Goal: Task Accomplishment & Management: Use online tool/utility

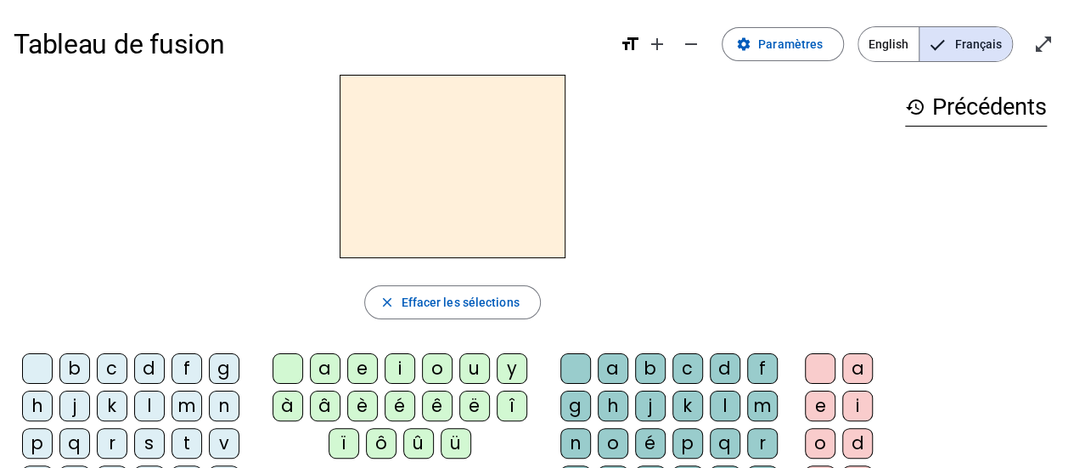
scroll to position [1, 0]
click at [806, 47] on span "Paramètres" at bounding box center [790, 43] width 64 height 20
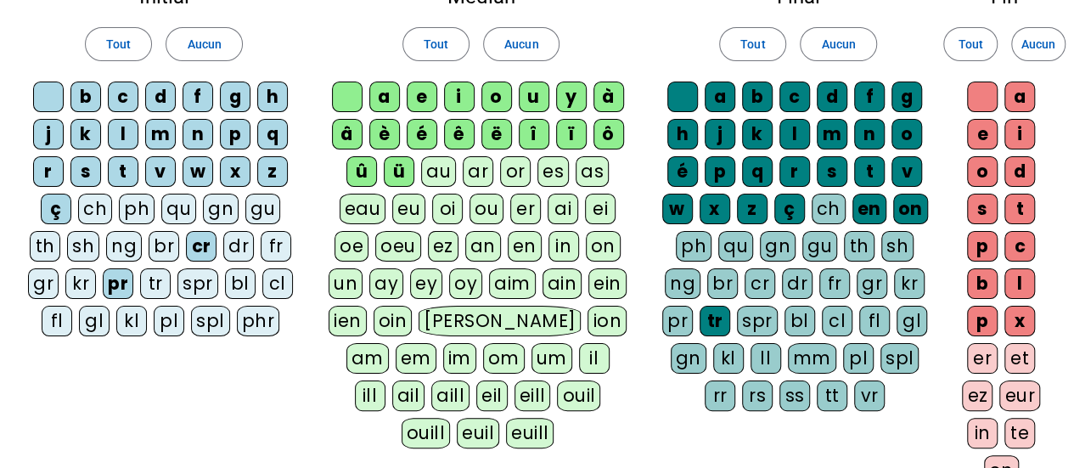
scroll to position [123, 0]
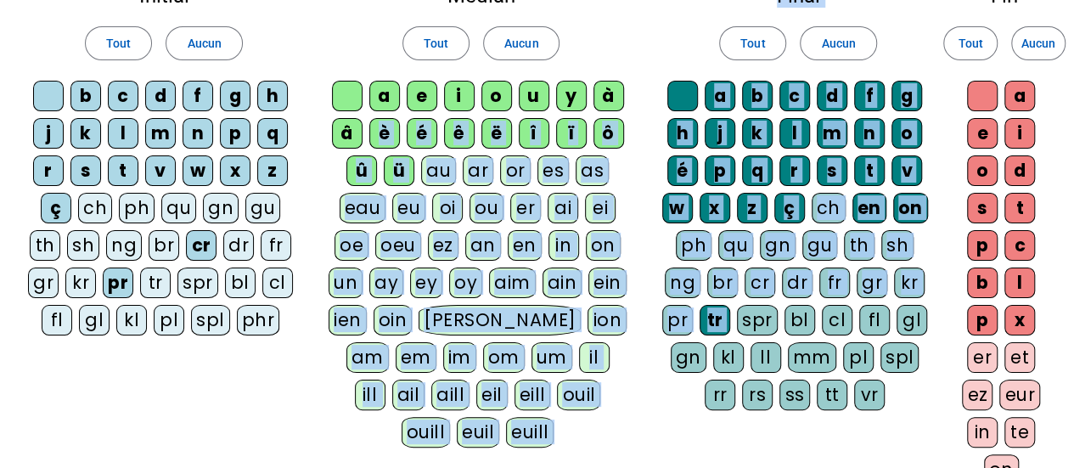
drag, startPoint x: 382, startPoint y: 134, endPoint x: 740, endPoint y: 313, distance: 400.4
click at [740, 313] on div "Initial Tout Aucun b c d f g h j k l m n p q r s t v w x z ç ch ph qu gn gu th …" at bounding box center [537, 276] width 1046 height 608
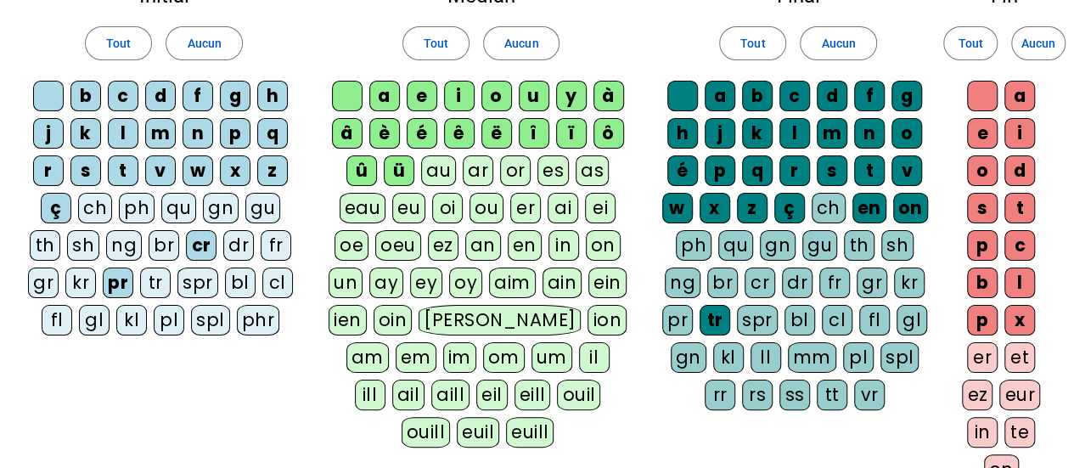
click at [659, 396] on div "Final Tout Aucun a b c d f g h j k l m n o é p q r s t v w x z ç ch en on ph qu…" at bounding box center [798, 201] width 300 height 458
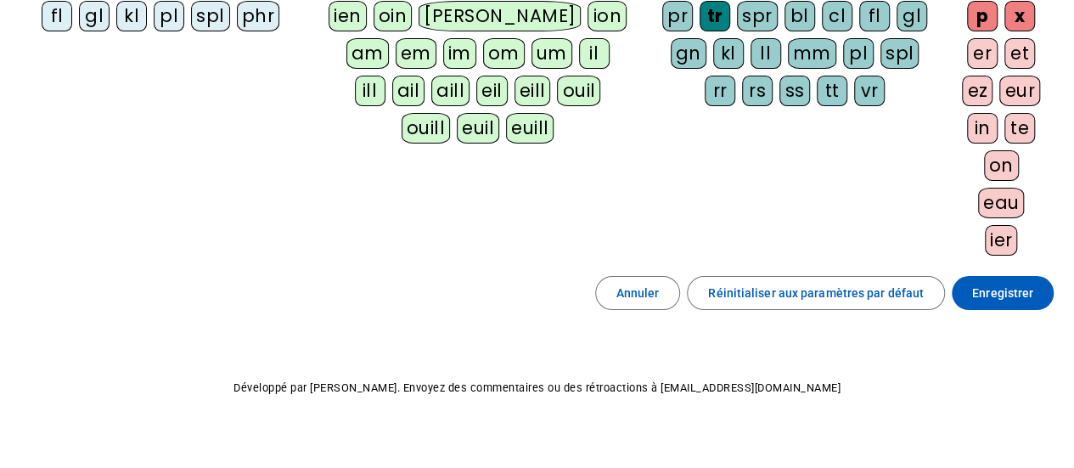
scroll to position [428, 0]
click at [1006, 289] on span "Enregistrer" at bounding box center [1002, 292] width 61 height 20
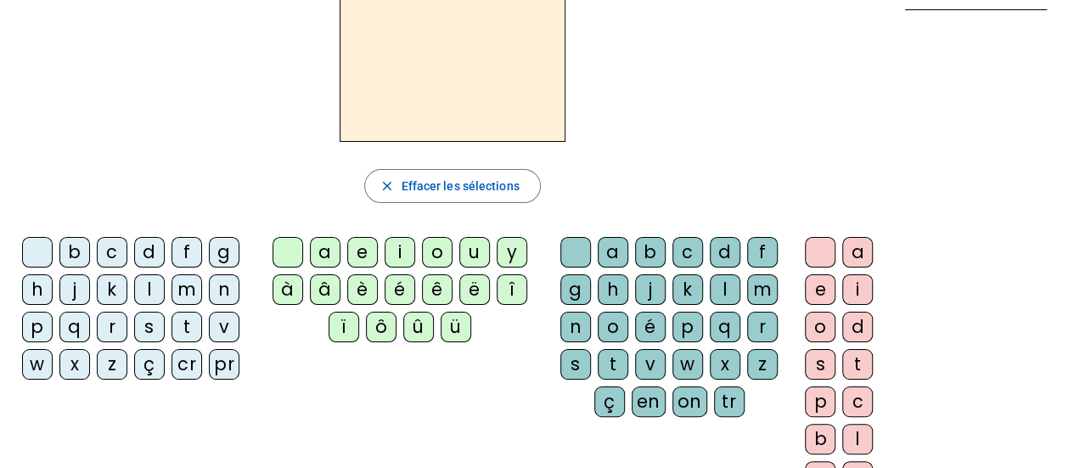
scroll to position [113, 0]
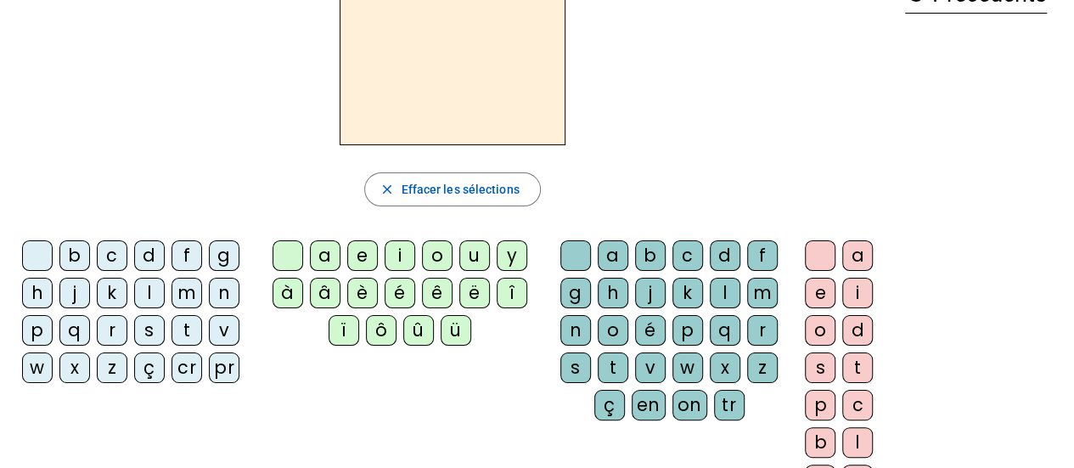
click at [431, 293] on div "ê" at bounding box center [437, 293] width 31 height 31
click at [355, 293] on div "è" at bounding box center [362, 293] width 31 height 31
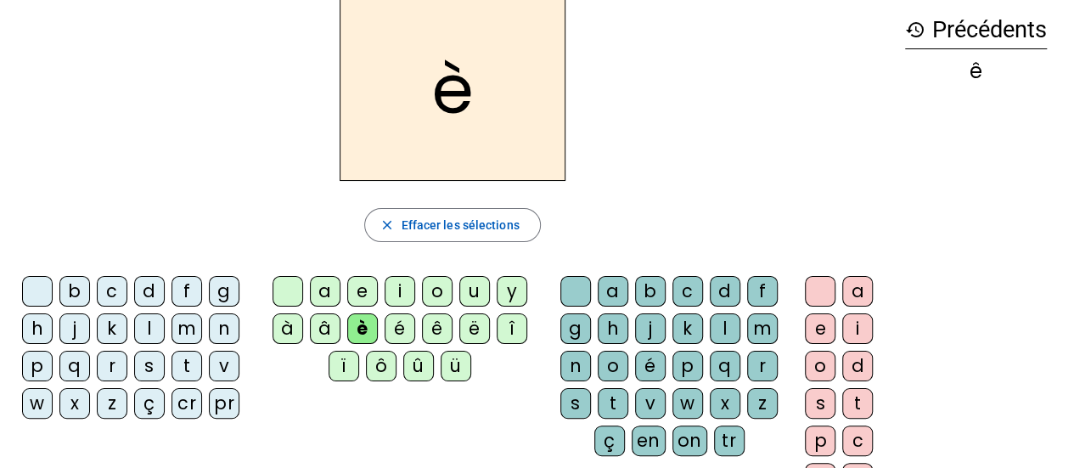
scroll to position [81, 0]
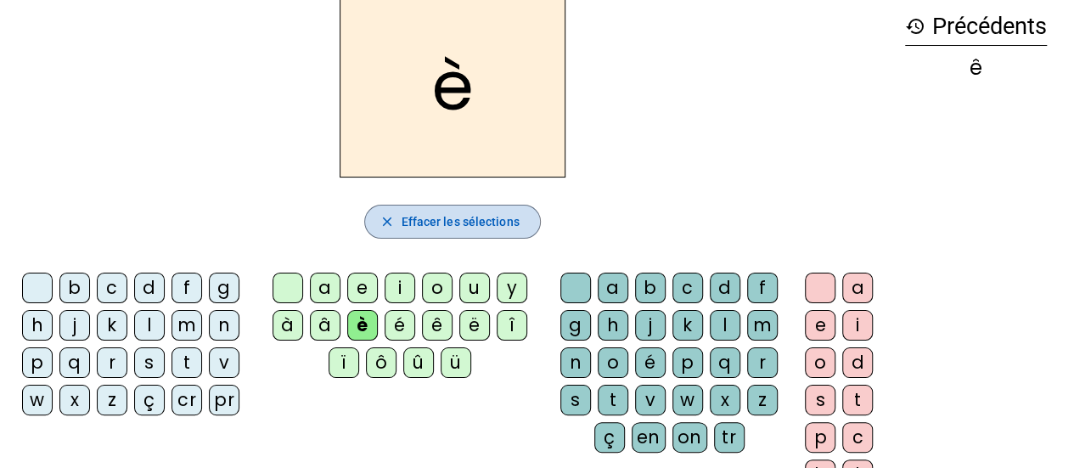
click at [387, 223] on mat-icon "close" at bounding box center [385, 221] width 15 height 15
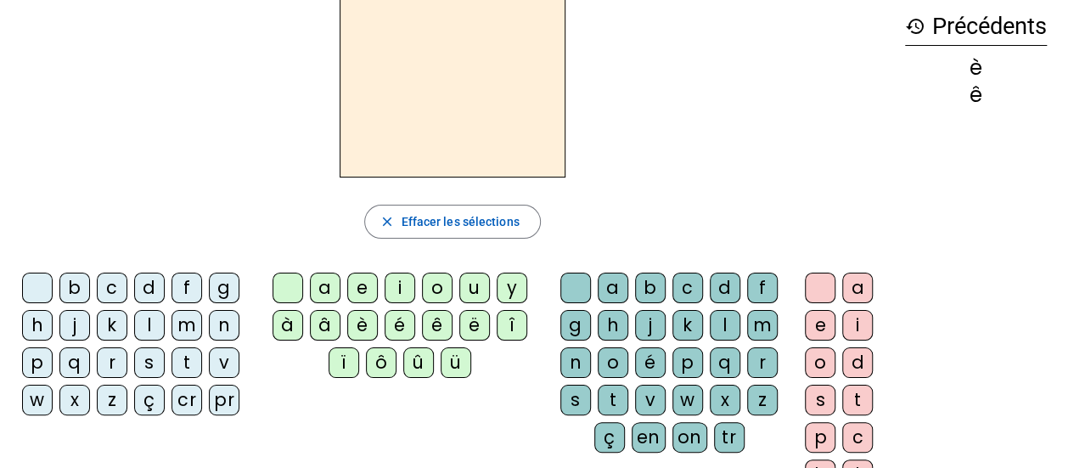
click at [358, 292] on div "e" at bounding box center [362, 287] width 31 height 31
click at [360, 320] on div "è" at bounding box center [362, 325] width 31 height 31
click at [440, 320] on div "ê" at bounding box center [437, 325] width 31 height 31
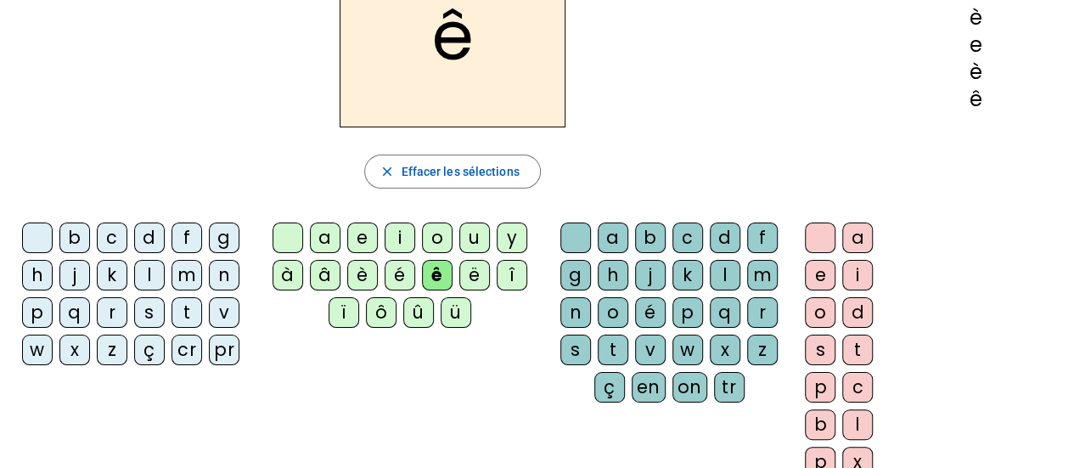
scroll to position [122, 0]
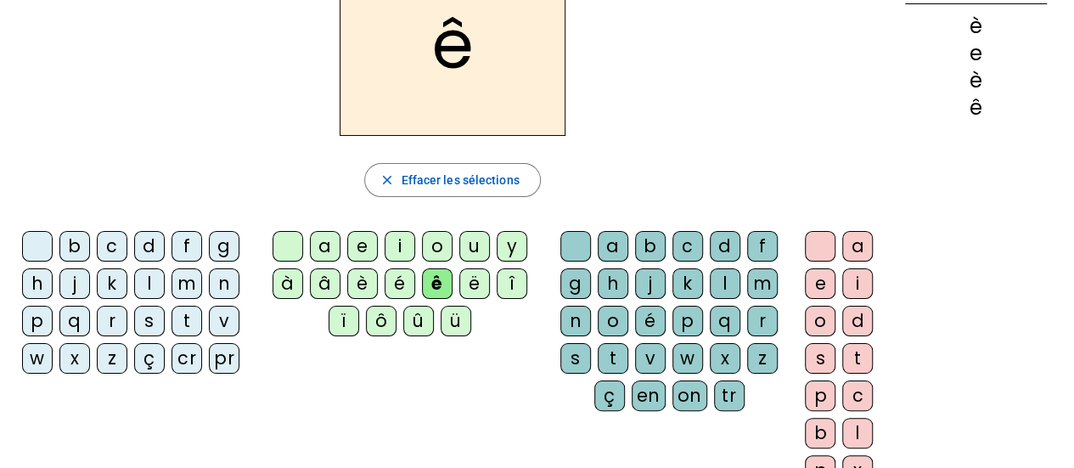
click at [371, 281] on div "è" at bounding box center [362, 283] width 31 height 31
click at [360, 236] on div "e" at bounding box center [362, 246] width 31 height 31
click at [429, 282] on div "ê" at bounding box center [437, 283] width 31 height 31
click at [360, 279] on div "è" at bounding box center [362, 283] width 31 height 31
click at [358, 244] on div "e" at bounding box center [362, 246] width 31 height 31
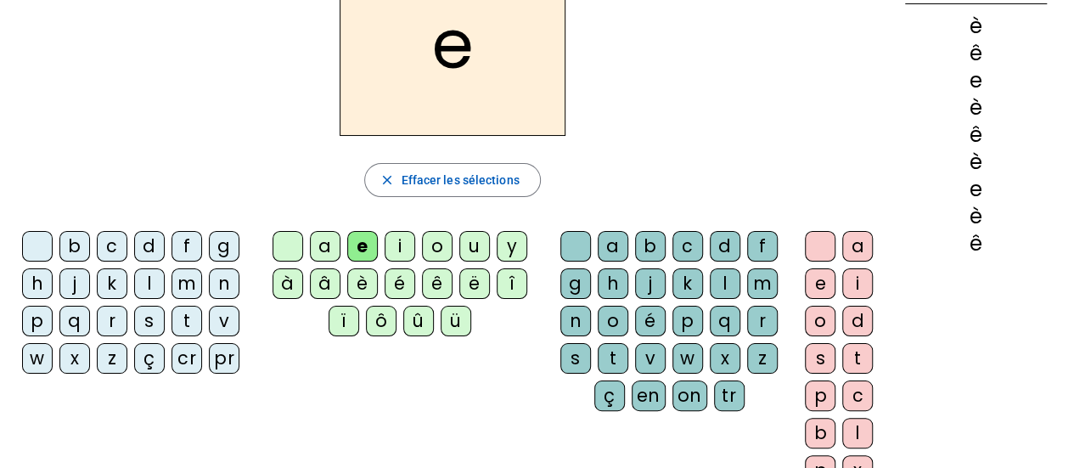
click at [356, 278] on div "è" at bounding box center [362, 283] width 31 height 31
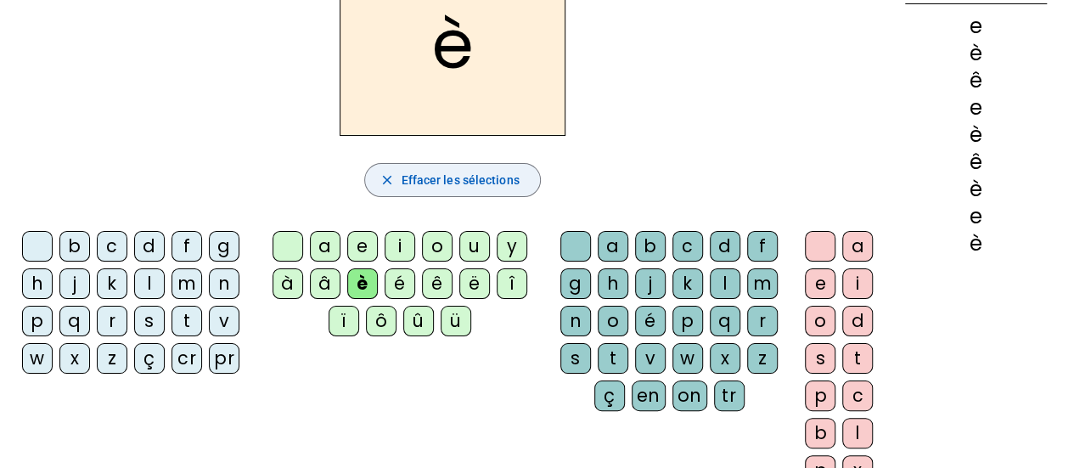
click at [385, 177] on mat-icon "close" at bounding box center [385, 179] width 15 height 15
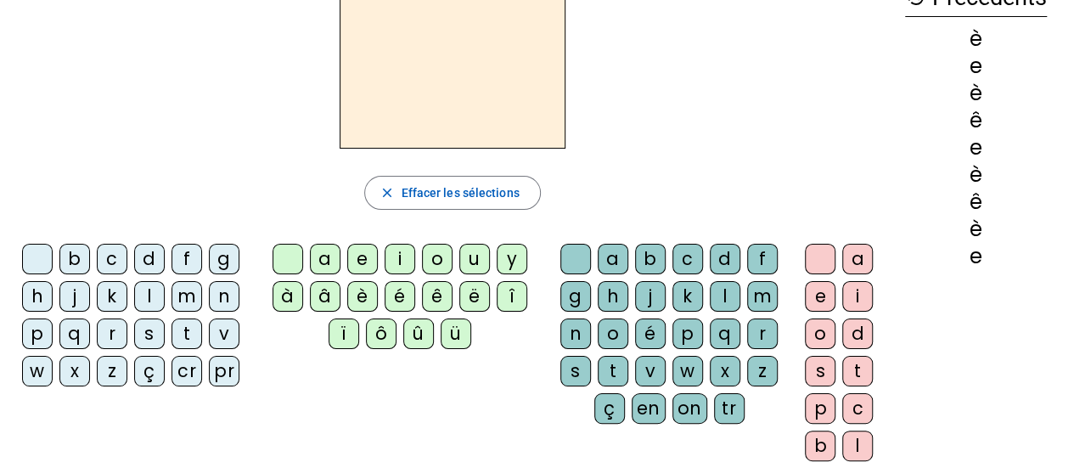
scroll to position [110, 0]
click at [324, 259] on div "a" at bounding box center [325, 258] width 31 height 31
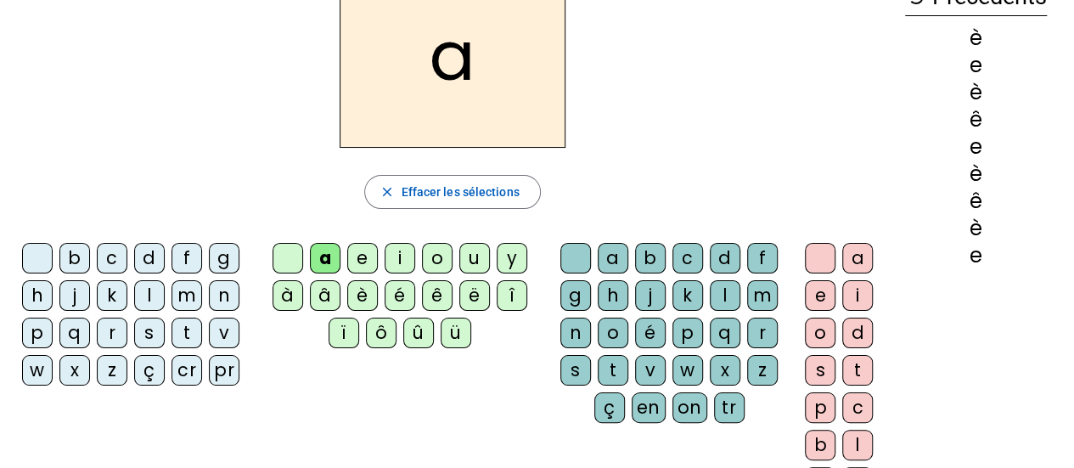
click at [278, 289] on div "à" at bounding box center [287, 295] width 31 height 31
click at [328, 294] on div "â" at bounding box center [325, 295] width 31 height 31
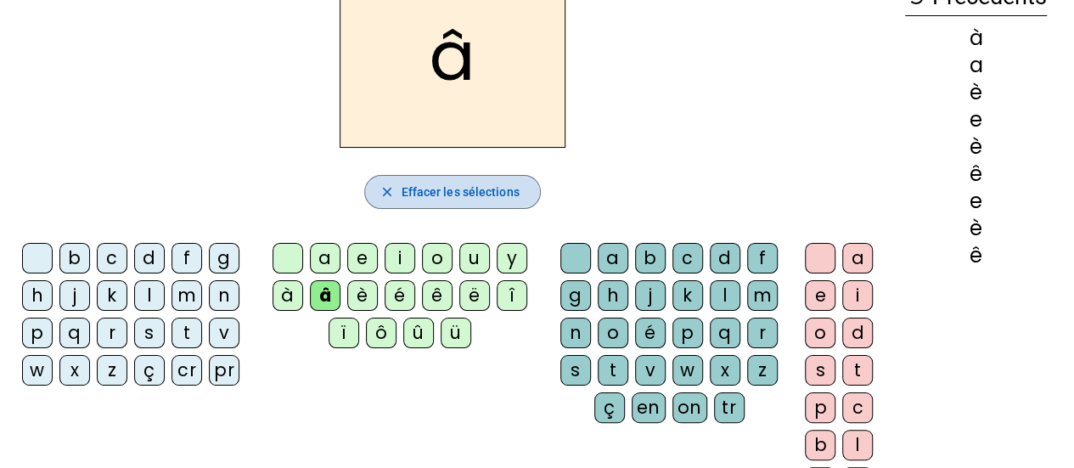
click at [424, 191] on span "Effacer les sélections" at bounding box center [460, 192] width 118 height 20
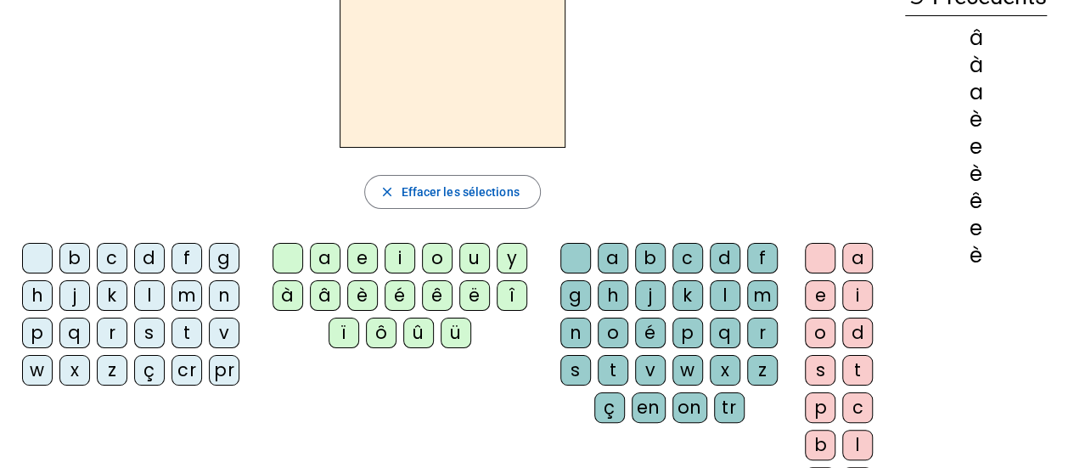
click at [397, 255] on div "i" at bounding box center [399, 258] width 31 height 31
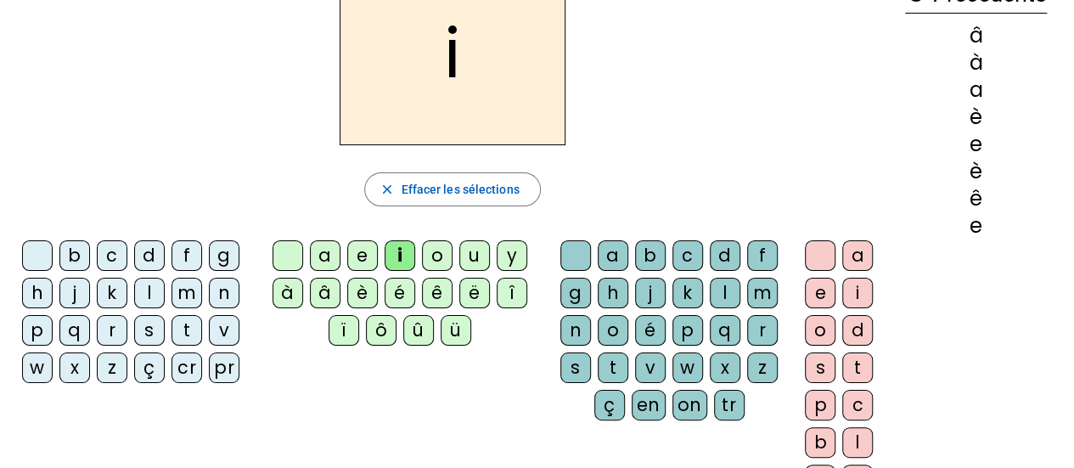
scroll to position [112, 0]
click at [504, 252] on div "y" at bounding box center [511, 256] width 31 height 31
click at [401, 256] on div "i" at bounding box center [399, 256] width 31 height 31
click at [513, 256] on div "y" at bounding box center [511, 256] width 31 height 31
click at [430, 250] on div "o" at bounding box center [437, 256] width 31 height 31
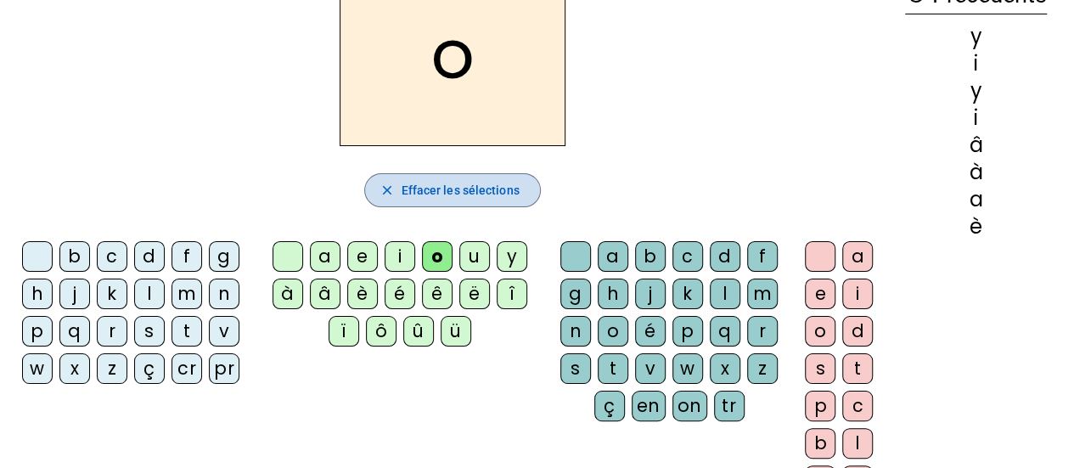
click at [434, 191] on span "Effacer les sélections" at bounding box center [460, 190] width 118 height 20
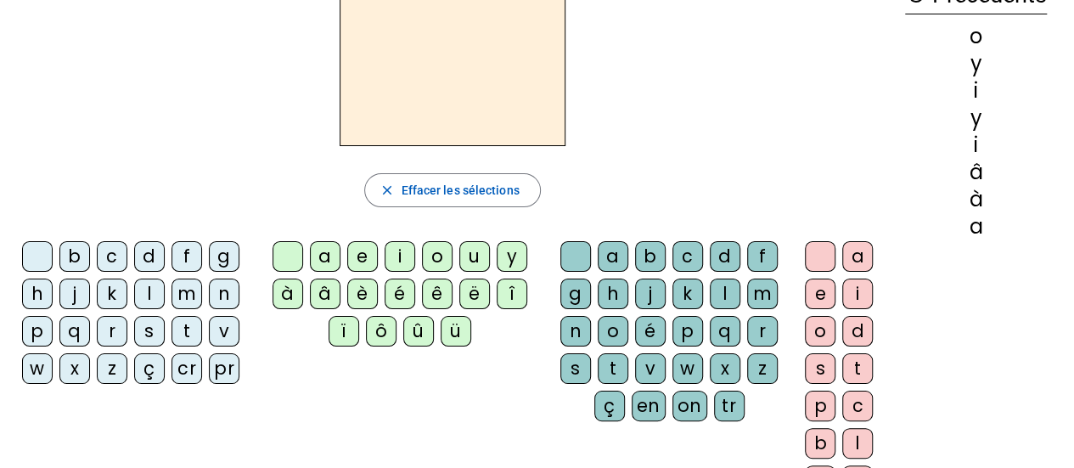
click at [646, 294] on div "j" at bounding box center [650, 293] width 31 height 31
click at [574, 294] on div "g" at bounding box center [575, 293] width 31 height 31
click at [657, 291] on div "j" at bounding box center [650, 293] width 31 height 31
click at [578, 298] on div "g" at bounding box center [575, 293] width 31 height 31
click at [650, 291] on div "j" at bounding box center [650, 293] width 31 height 31
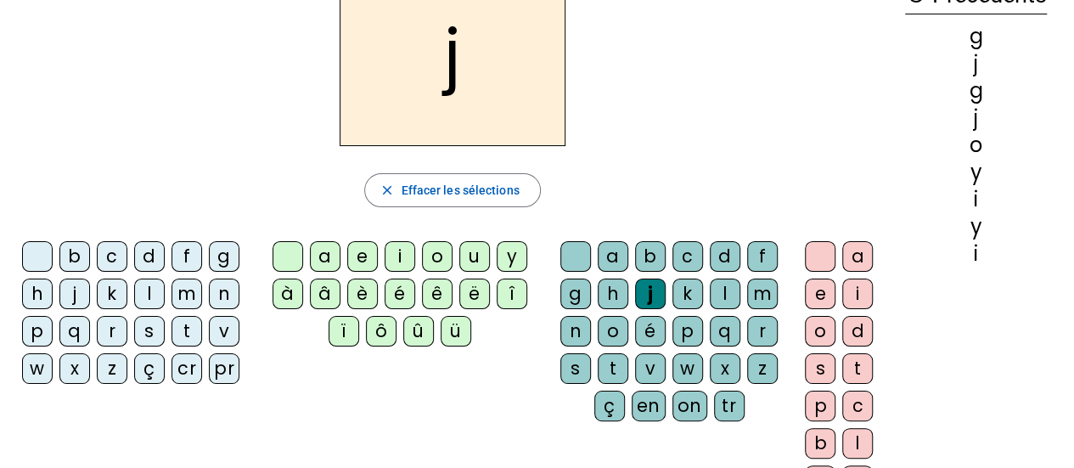
click at [586, 294] on div "g" at bounding box center [575, 293] width 31 height 31
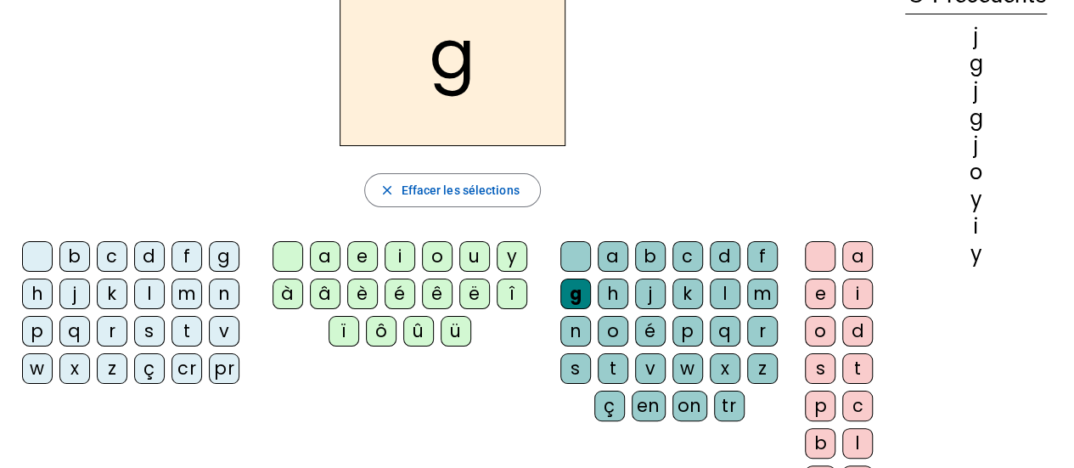
click at [574, 365] on div "s" at bounding box center [575, 368] width 31 height 31
